Goal: Find specific page/section: Find specific page/section

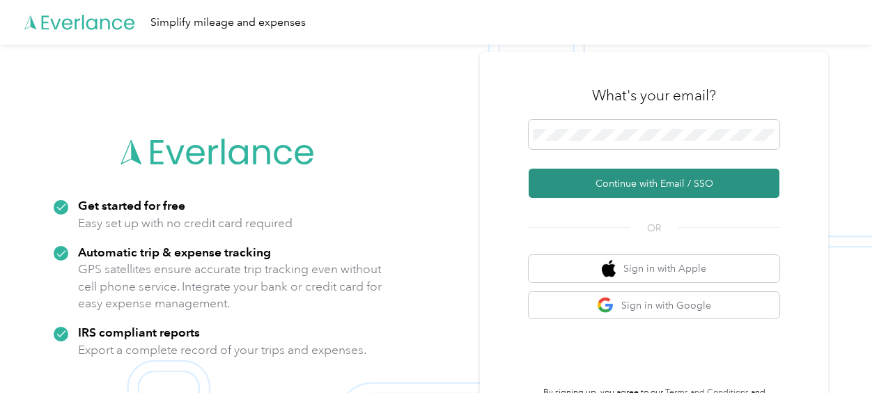
click at [637, 180] on button "Continue with Email / SSO" at bounding box center [654, 183] width 251 height 29
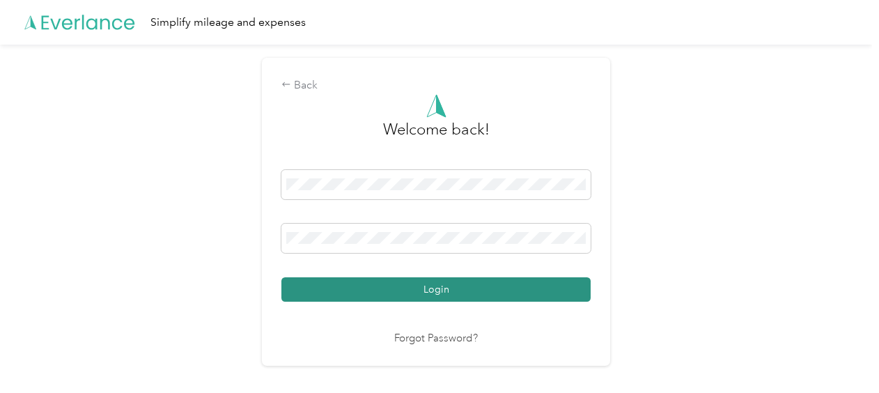
click at [475, 280] on button "Login" at bounding box center [436, 289] width 309 height 24
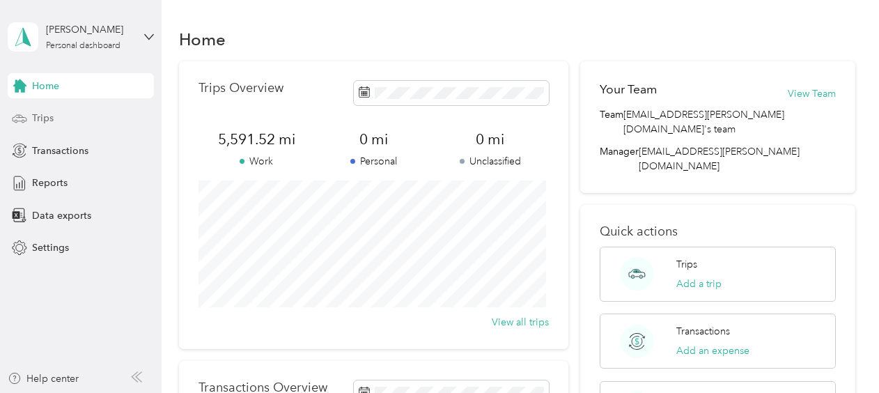
click at [52, 114] on span "Trips" at bounding box center [43, 118] width 22 height 15
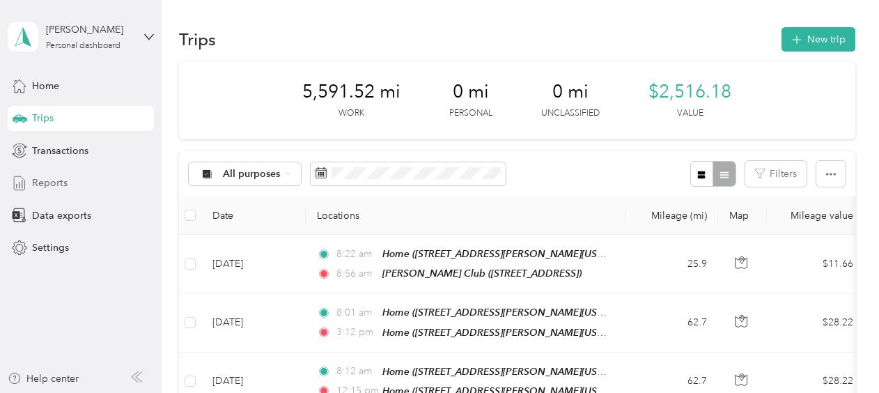
click at [57, 183] on span "Reports" at bounding box center [50, 183] width 36 height 15
